Goal: Task Accomplishment & Management: Complete application form

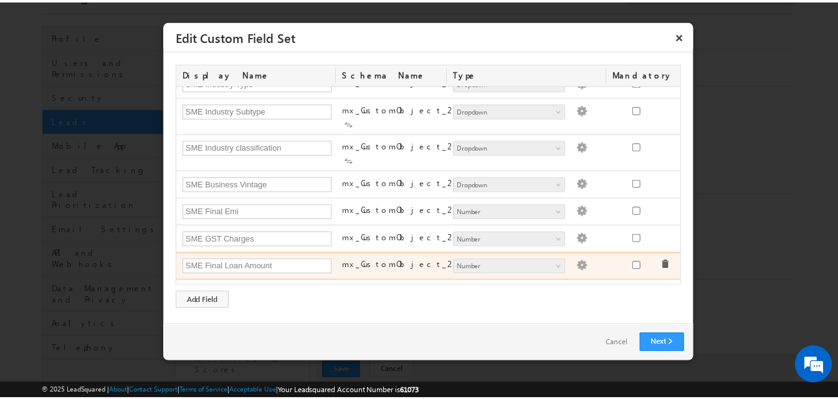
scroll to position [622, 0]
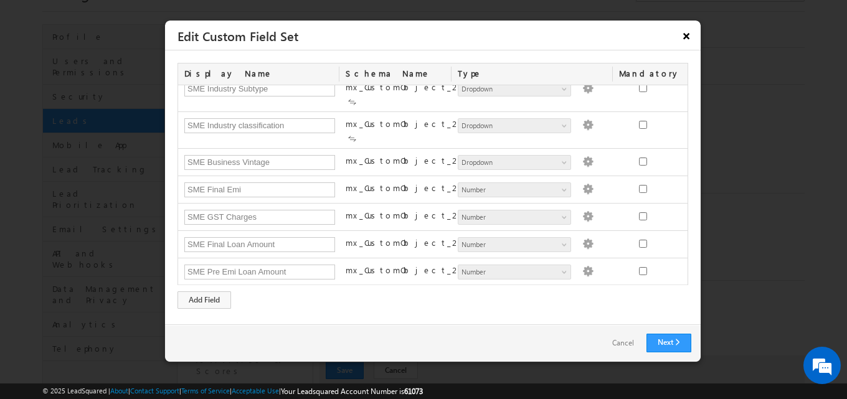
click at [686, 36] on button "×" at bounding box center [686, 36] width 20 height 22
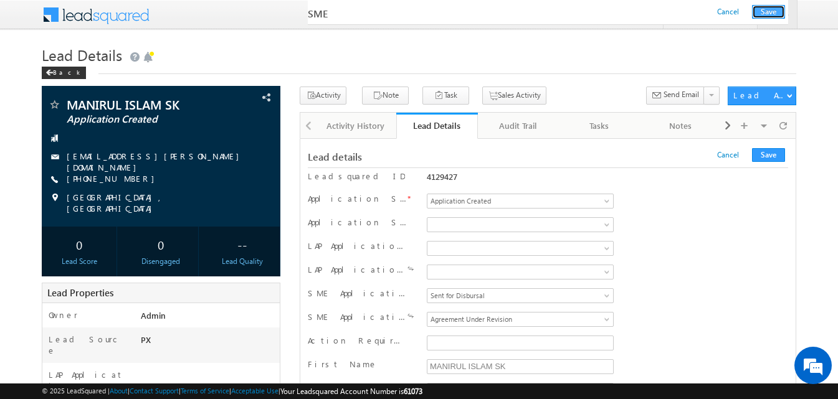
click at [768, 14] on button "Save" at bounding box center [768, 12] width 33 height 14
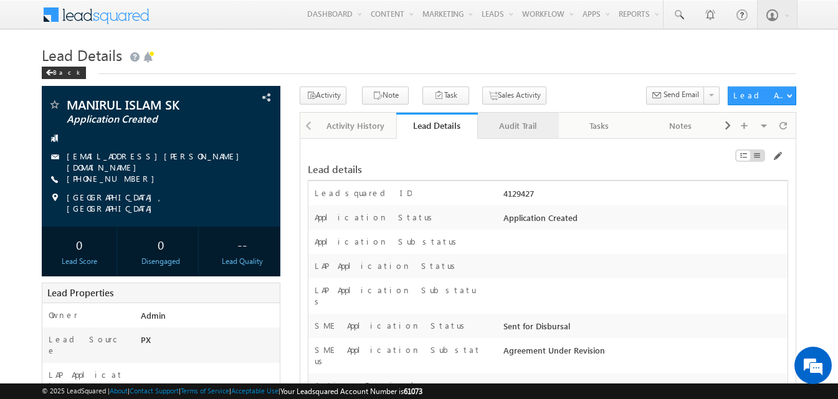
click at [510, 126] on div "Audit Trail" at bounding box center [518, 125] width 60 height 15
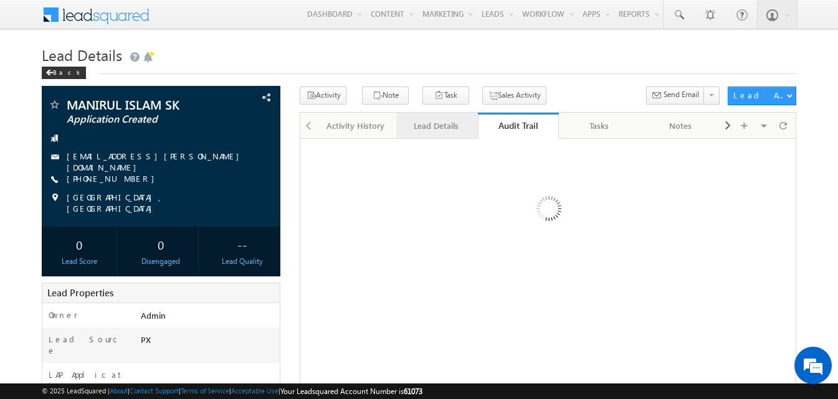
click at [450, 128] on div "Lead Details" at bounding box center [436, 125] width 60 height 15
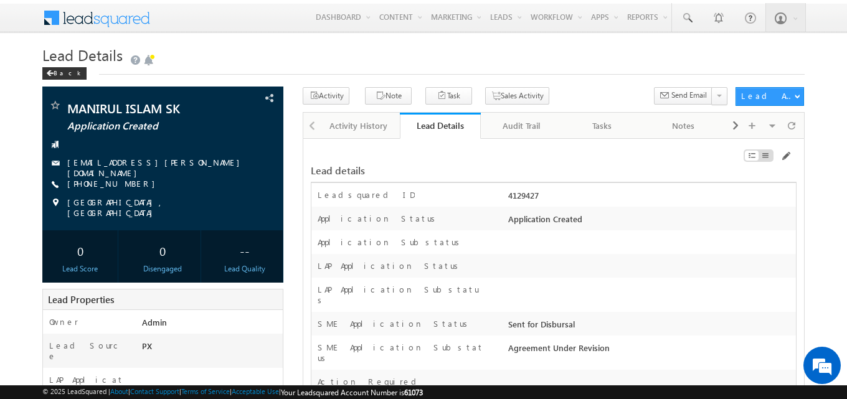
click at [557, 77] on div "Lead Details Back" at bounding box center [423, 66] width 762 height 42
click at [784, 160] on span at bounding box center [786, 156] width 10 height 10
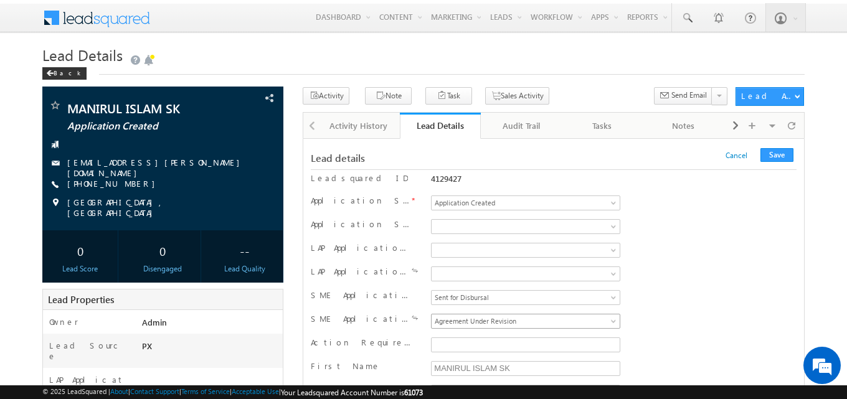
click at [486, 327] on span "Agreement Under Revision" at bounding box center [523, 321] width 183 height 11
click at [774, 154] on button "Save" at bounding box center [777, 155] width 33 height 14
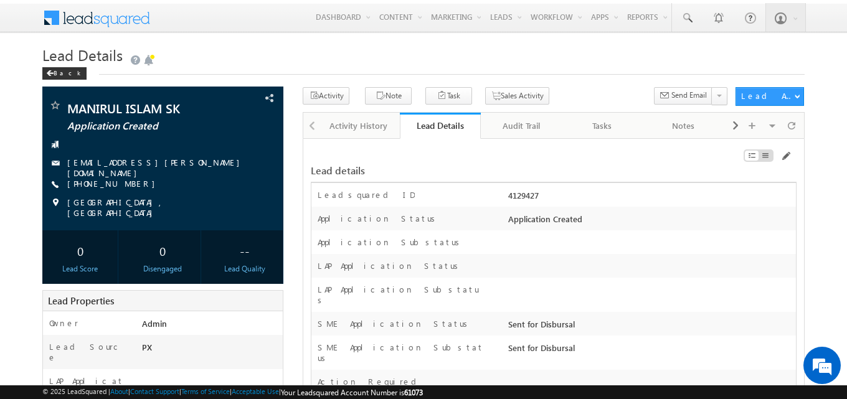
click at [551, 251] on div at bounding box center [650, 245] width 291 height 17
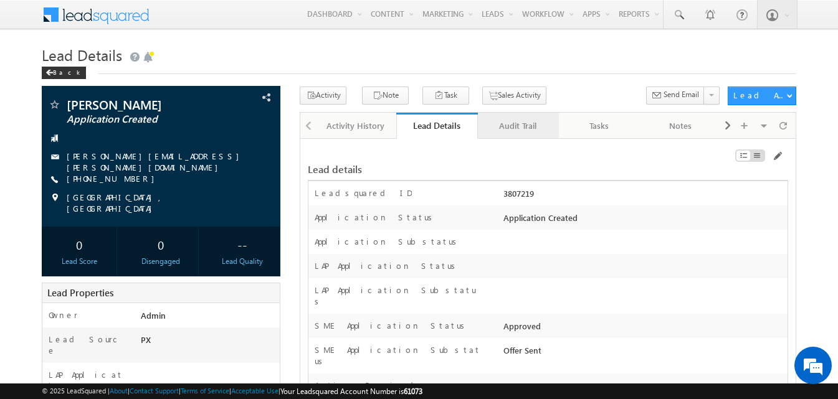
click at [531, 131] on div "Audit Trail" at bounding box center [518, 125] width 60 height 15
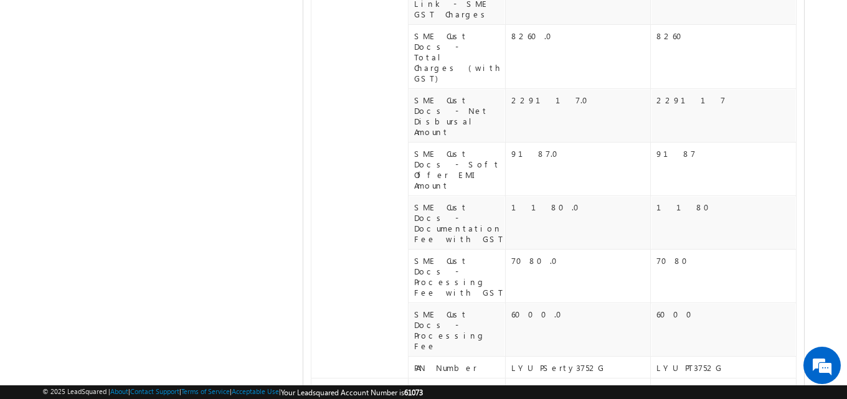
scroll to position [719, 0]
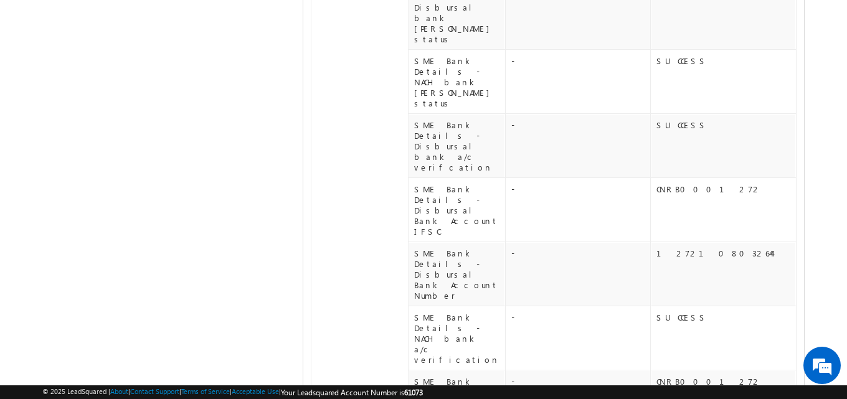
scroll to position [1818, 0]
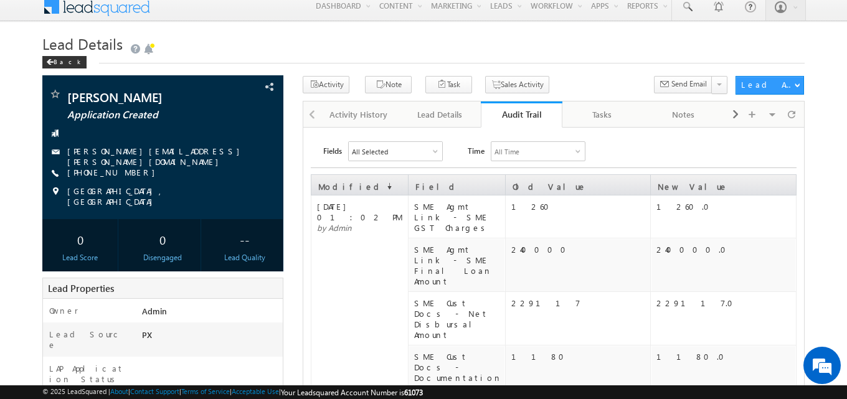
scroll to position [0, 0]
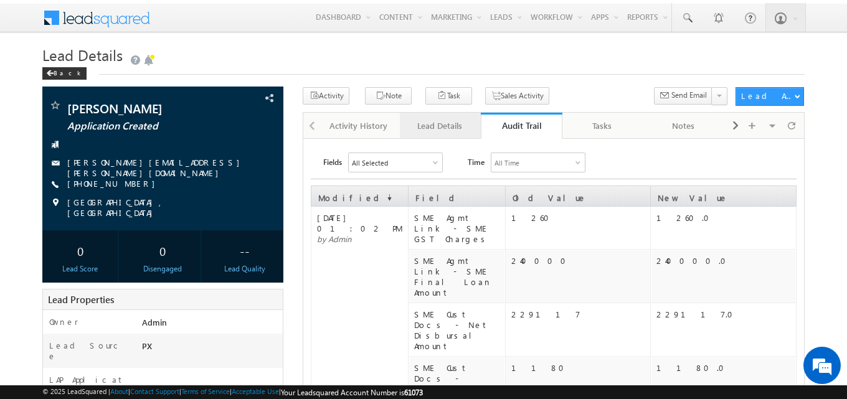
click at [434, 130] on div "Lead Details" at bounding box center [440, 125] width 60 height 15
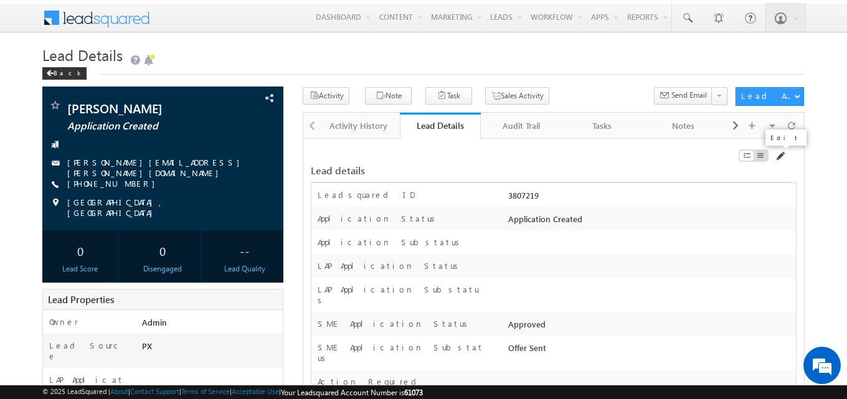
click at [780, 158] on span at bounding box center [780, 156] width 10 height 10
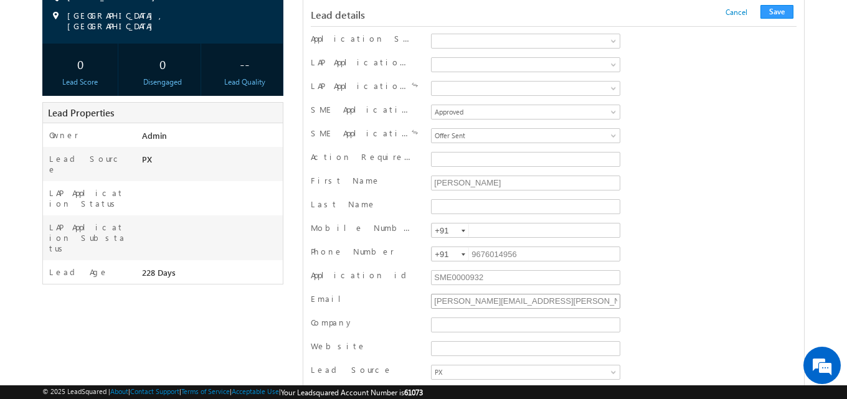
scroll to position [249, 0]
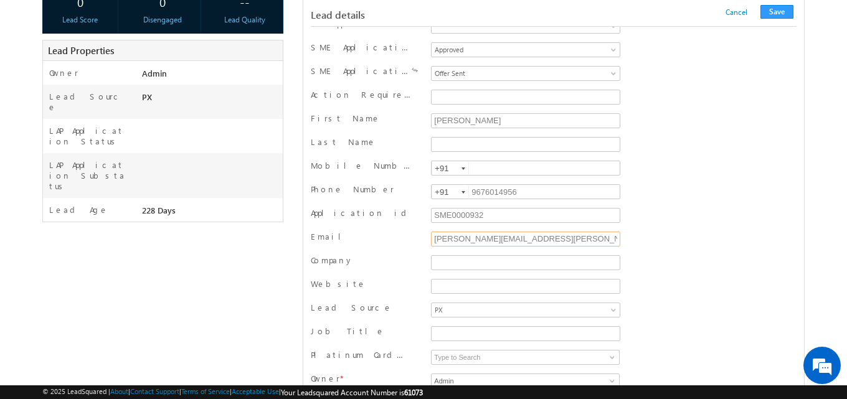
click at [571, 243] on input "[PERSON_NAME][EMAIL_ADDRESS][PERSON_NAME][DOMAIN_NAME]" at bounding box center [525, 239] width 189 height 15
paste input "[EMAIL_ADDRESS]"
type input "[EMAIL_ADDRESS][DOMAIN_NAME]"
click at [769, 12] on button "Save" at bounding box center [777, 12] width 33 height 14
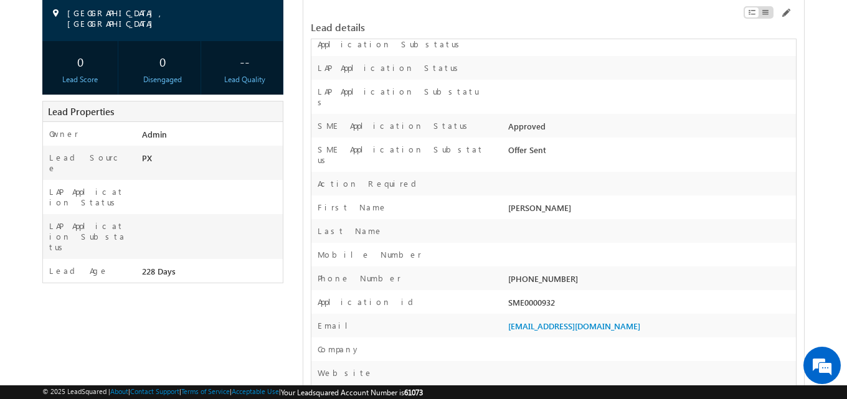
scroll to position [16260, 0]
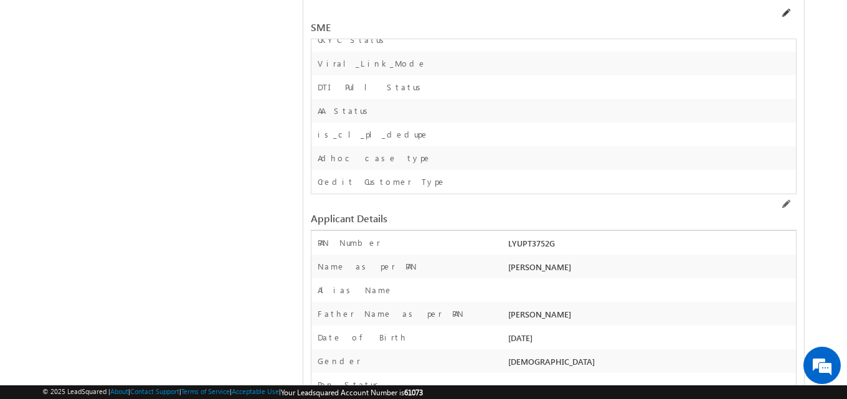
click at [786, 12] on span at bounding box center [786, 13] width 10 height 10
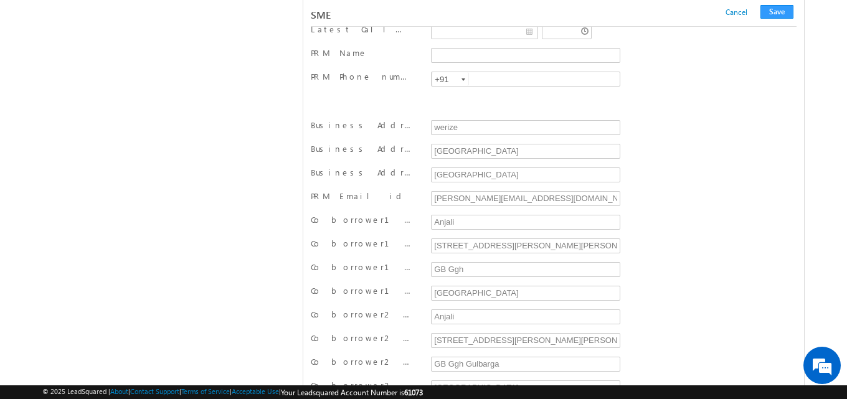
scroll to position [14993, 0]
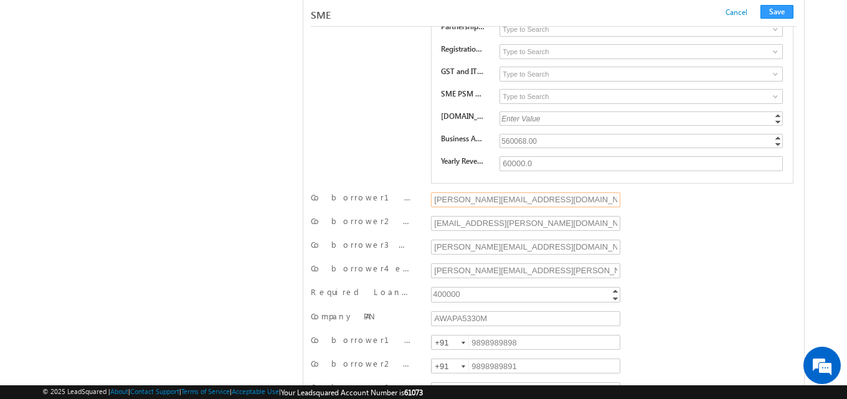
drag, startPoint x: 547, startPoint y: 199, endPoint x: 411, endPoint y: 202, distance: 135.8
click at [411, 202] on div "Co borrower1 email id [PERSON_NAME][EMAIL_ADDRESS][DOMAIN_NAME]" at bounding box center [554, 201] width 486 height 19
paste input "[EMAIL_ADDRESS]"
type input "[EMAIL_ADDRESS][DOMAIN_NAME]"
drag, startPoint x: 541, startPoint y: 227, endPoint x: 412, endPoint y: 229, distance: 129.0
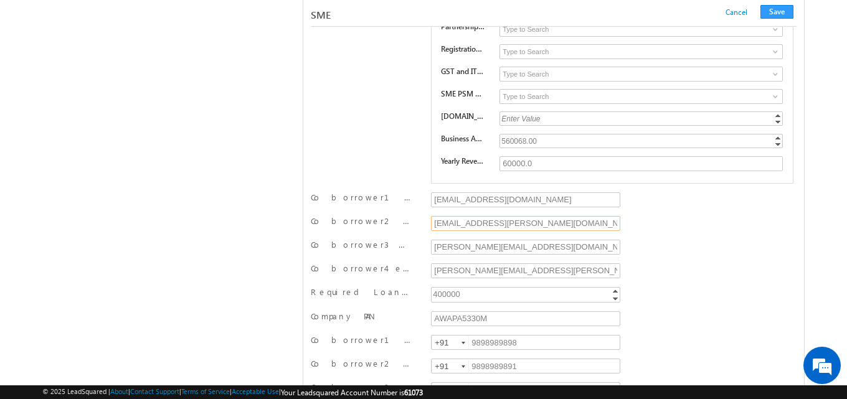
click at [412, 229] on div "Co borrower2 email id [EMAIL_ADDRESS][PERSON_NAME][DOMAIN_NAME]" at bounding box center [554, 225] width 486 height 19
paste input "[EMAIL_ADDRESS]"
type input "[EMAIL_ADDRESS][DOMAIN_NAME]"
click at [536, 245] on input "[PERSON_NAME][EMAIL_ADDRESS][DOMAIN_NAME]" at bounding box center [525, 247] width 189 height 15
paste input "[EMAIL_ADDRESS]"
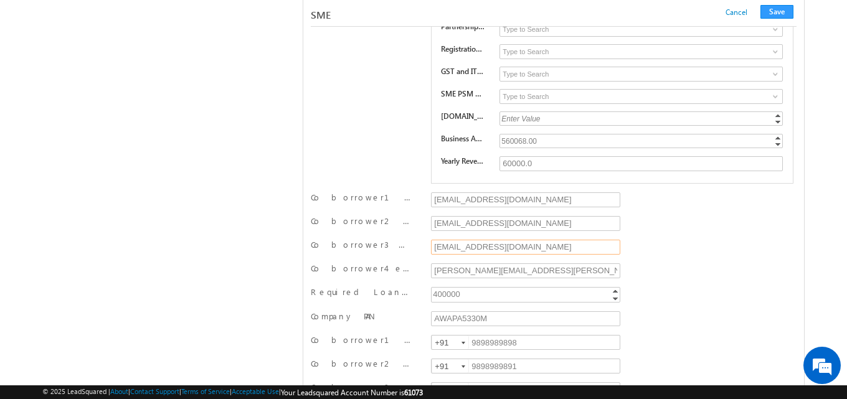
type input "[EMAIL_ADDRESS][DOMAIN_NAME]"
click at [479, 278] on input "[PERSON_NAME][EMAIL_ADDRESS][PERSON_NAME][DOMAIN_NAME]" at bounding box center [525, 270] width 189 height 15
paste input "[EMAIL_ADDRESS]"
type input "[EMAIL_ADDRESS][DOMAIN_NAME]"
click at [520, 201] on input "[EMAIL_ADDRESS][DOMAIN_NAME]" at bounding box center [525, 199] width 189 height 15
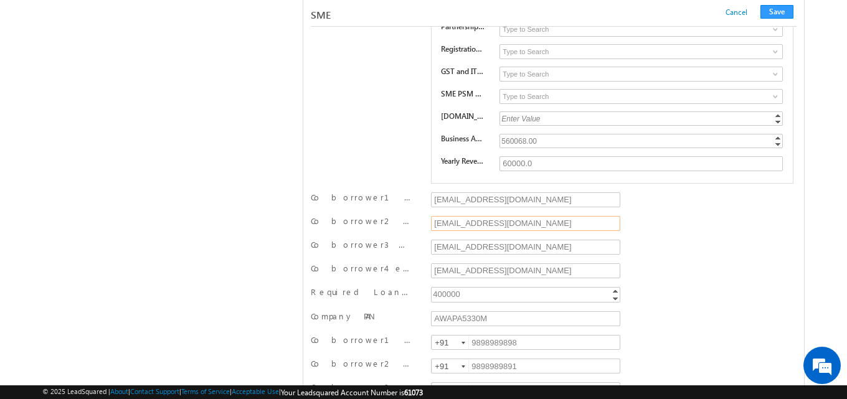
click at [505, 229] on input "[EMAIL_ADDRESS][DOMAIN_NAME]" at bounding box center [525, 223] width 189 height 15
click at [485, 255] on input "[EMAIL_ADDRESS][DOMAIN_NAME]" at bounding box center [525, 247] width 189 height 15
click at [468, 273] on input "[EMAIL_ADDRESS][DOMAIN_NAME]" at bounding box center [525, 270] width 189 height 15
click at [782, 6] on button "Save" at bounding box center [777, 12] width 33 height 14
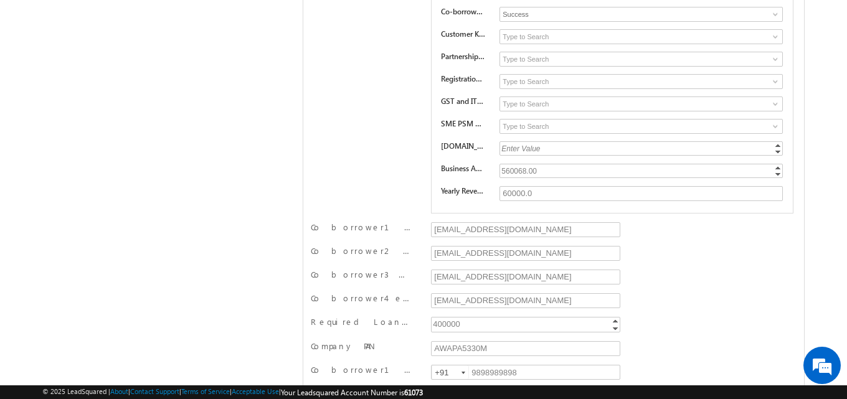
scroll to position [0, 0]
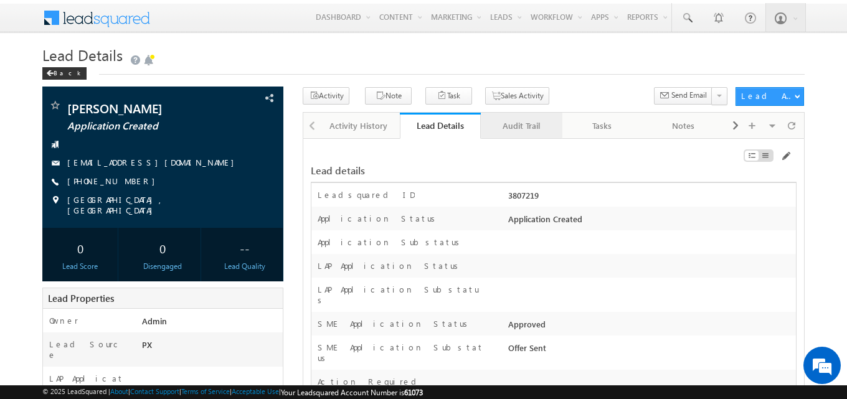
click at [522, 123] on div "Audit Trail" at bounding box center [521, 125] width 60 height 15
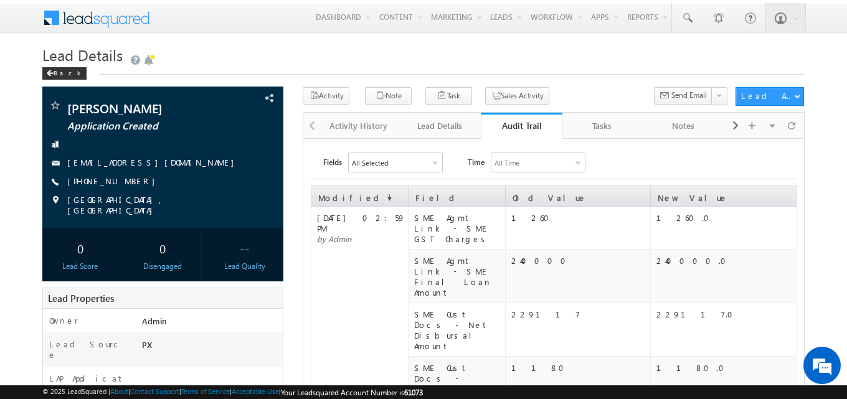
click at [453, 125] on div "Lead Details" at bounding box center [440, 125] width 60 height 15
